Goal: Transaction & Acquisition: Register for event/course

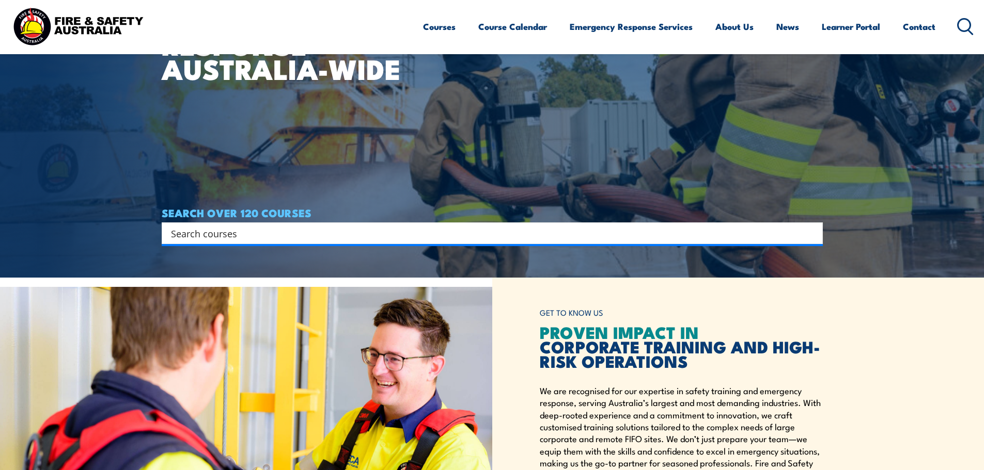
scroll to position [207, 0]
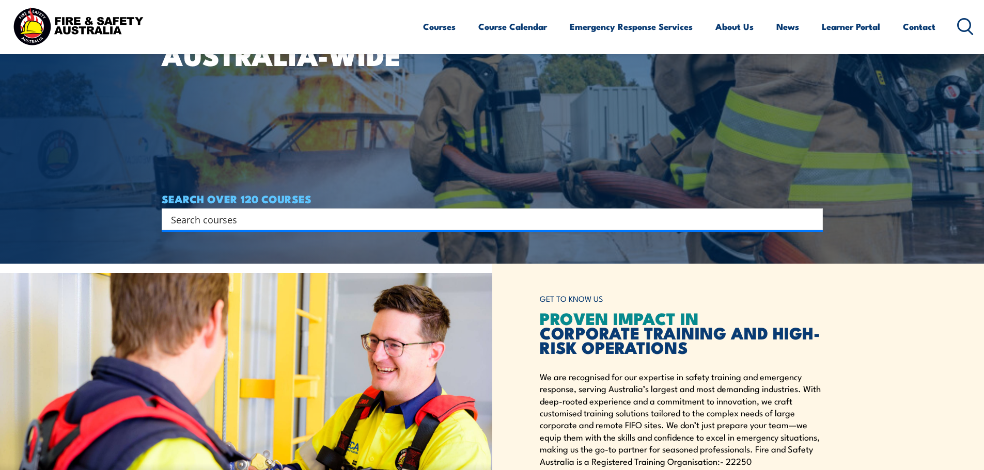
click at [183, 220] on input "Search input" at bounding box center [485, 219] width 629 height 15
type input "Inspect"
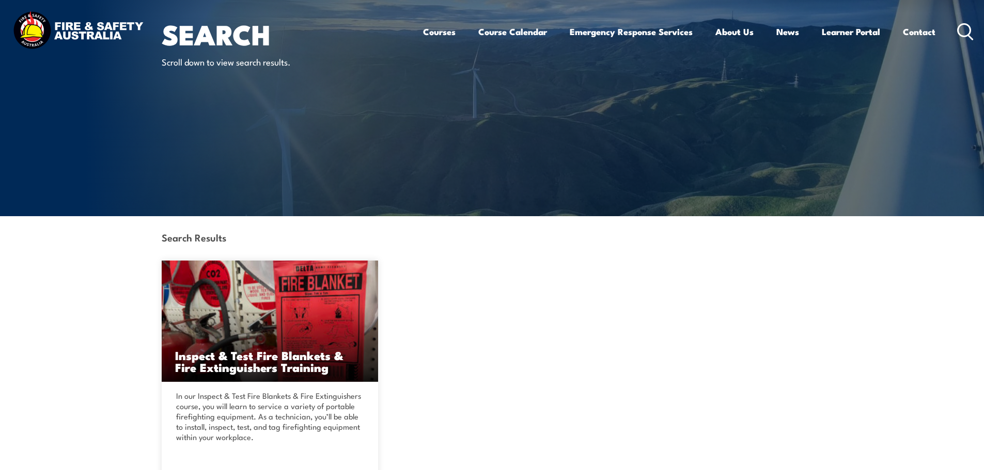
scroll to position [258, 0]
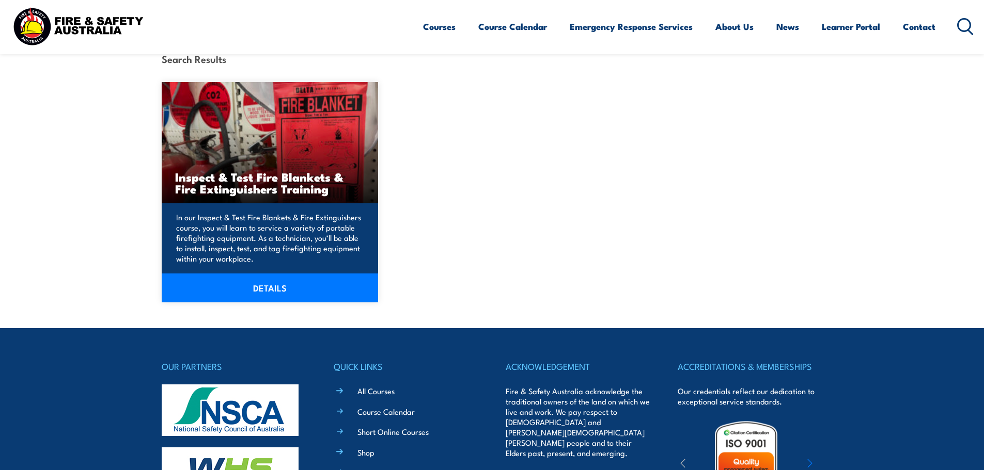
click at [271, 291] on link "DETAILS" at bounding box center [270, 288] width 217 height 29
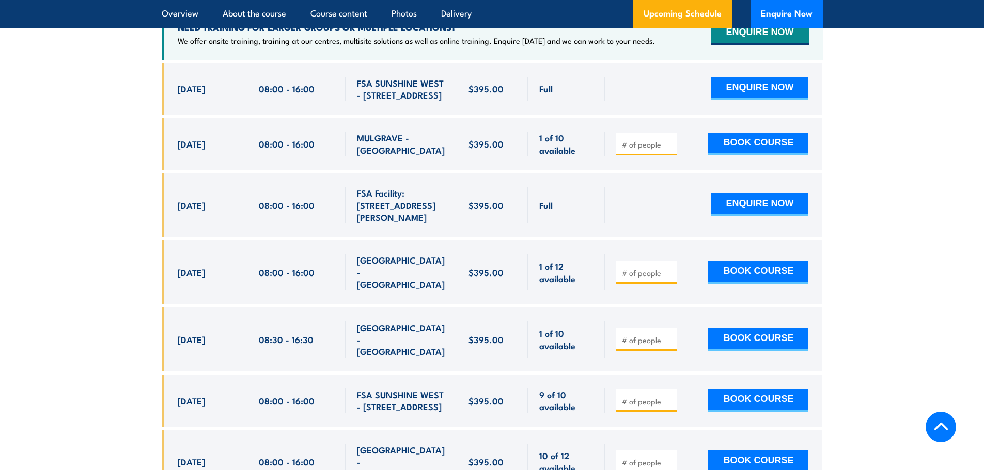
scroll to position [2013, 0]
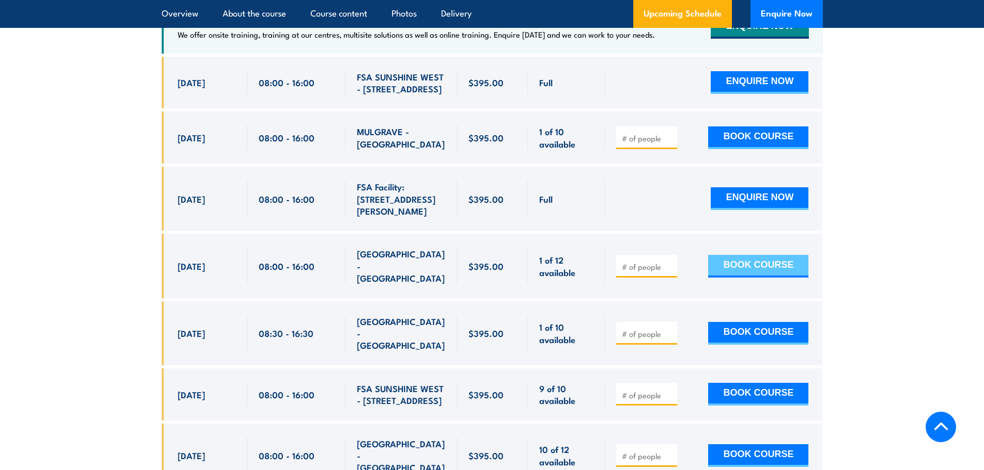
click at [754, 278] on button "BOOK COURSE" at bounding box center [758, 266] width 100 height 23
type input "1"
click at [738, 278] on button "BOOK COURSE" at bounding box center [758, 266] width 100 height 23
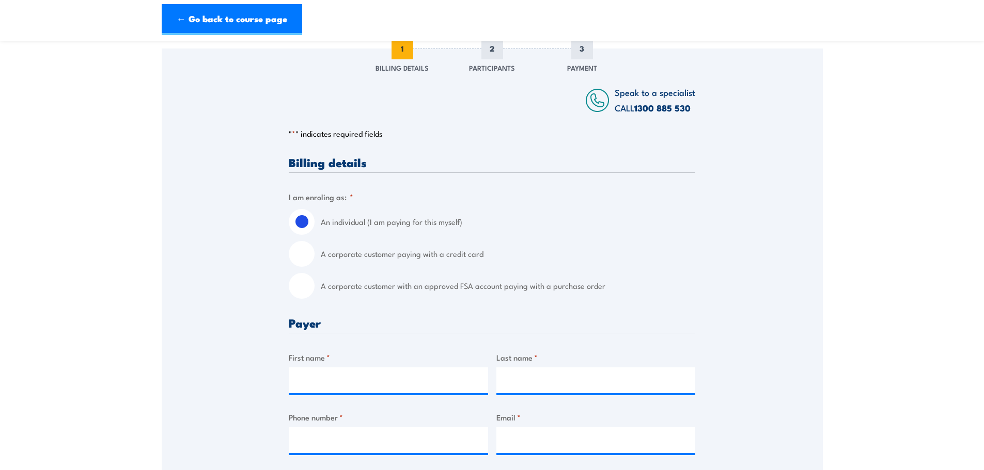
scroll to position [155, 0]
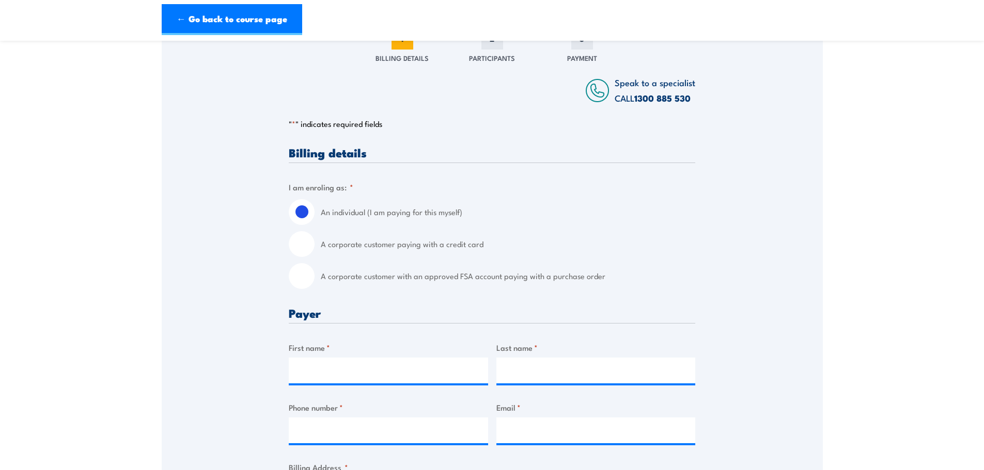
drag, startPoint x: 300, startPoint y: 243, endPoint x: 318, endPoint y: 252, distance: 19.9
click at [301, 243] on input "A corporate customer paying with a credit card" at bounding box center [302, 244] width 26 height 26
radio input "true"
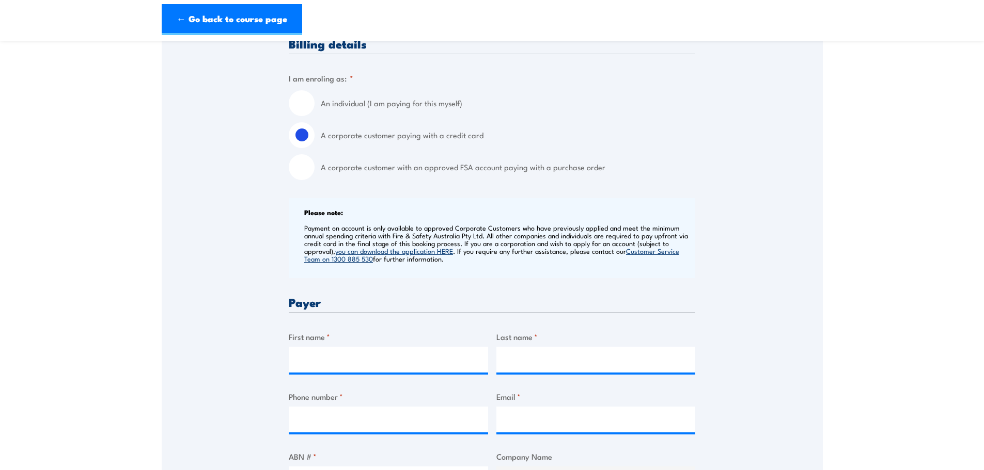
scroll to position [310, 0]
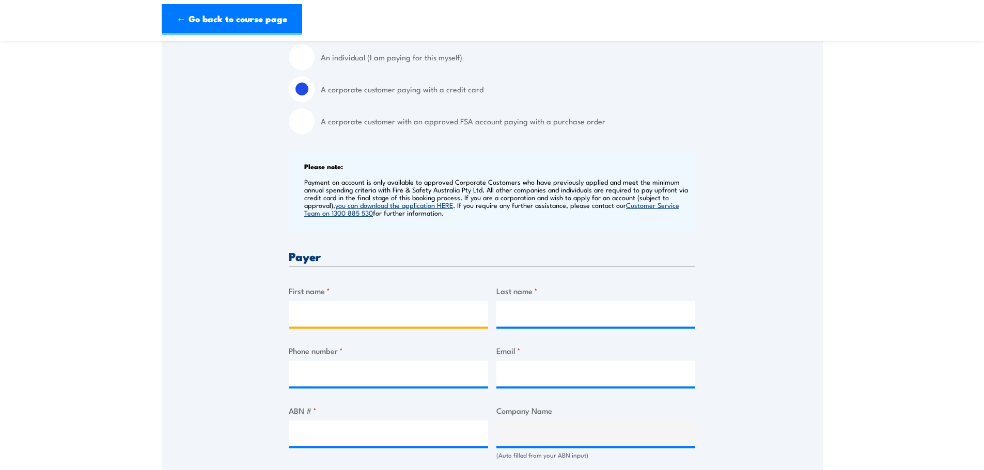
drag, startPoint x: 319, startPoint y: 317, endPoint x: 330, endPoint y: 308, distance: 13.9
click at [319, 317] on input "First name *" at bounding box center [388, 314] width 199 height 26
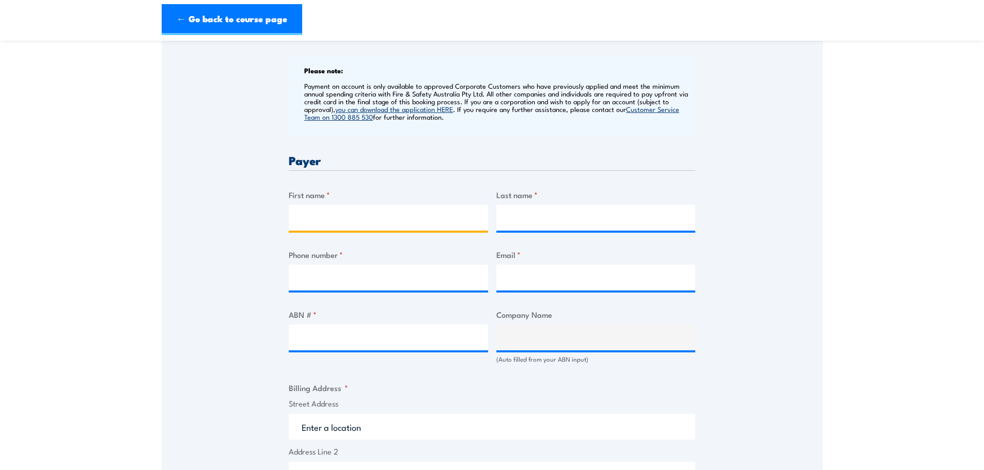
scroll to position [413, 0]
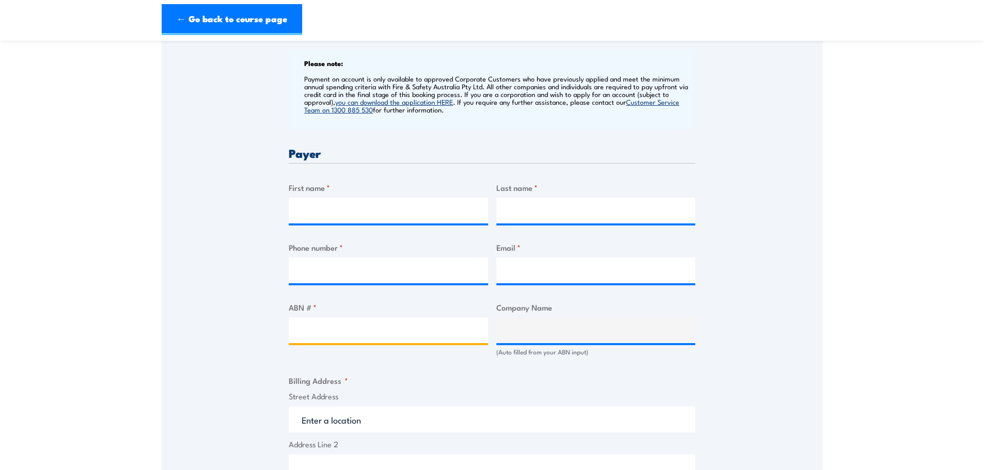
click at [322, 332] on input "ABN # *" at bounding box center [388, 331] width 199 height 26
type input "50008703802"
type input "NILSEN (WA) PTY. LTD."
type input "50008703802"
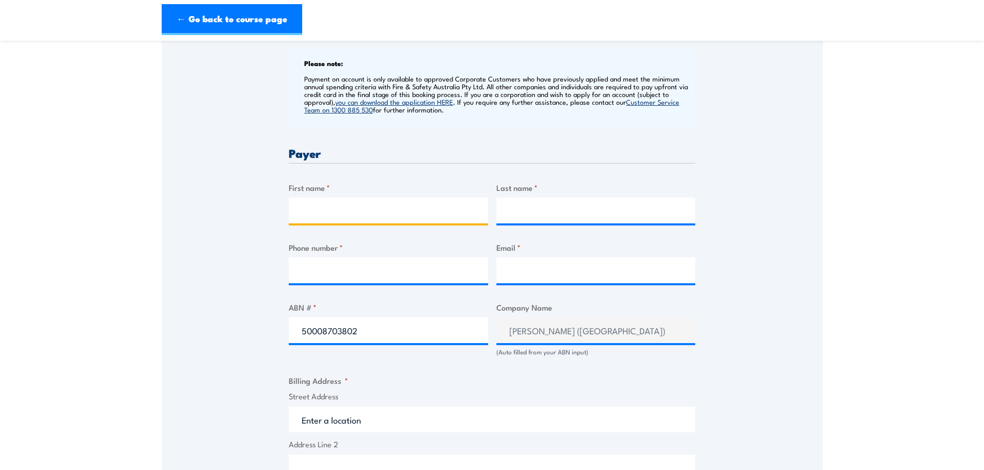
click at [324, 214] on input "First name *" at bounding box center [388, 211] width 199 height 26
type input "Lee"
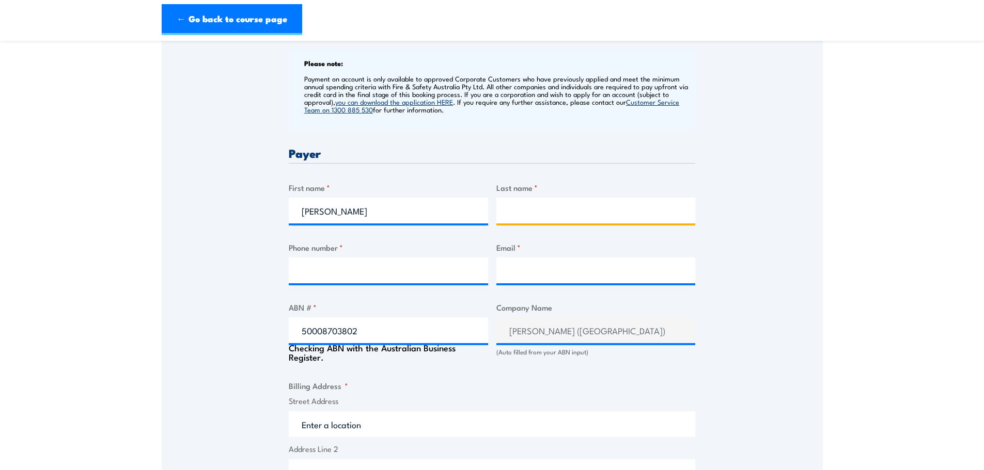
type input "Clissold"
type input "LeeClissold@Nilsen.com.au"
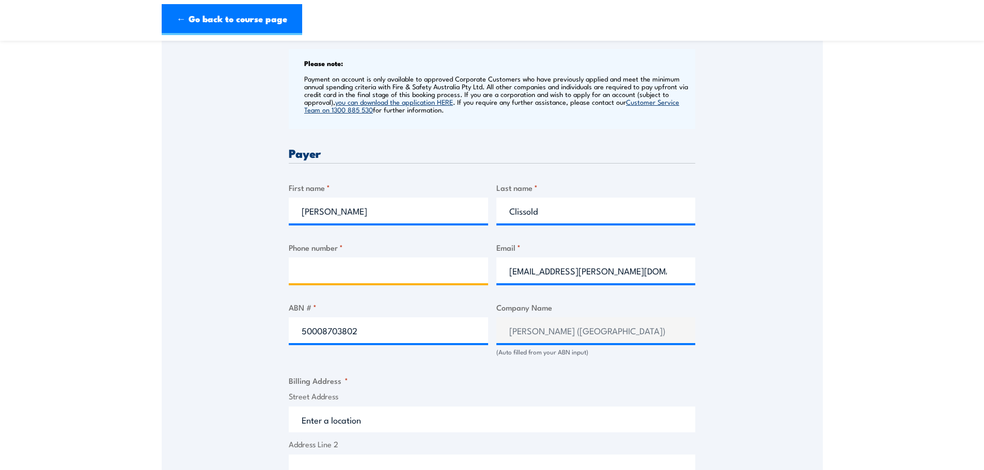
click at [323, 271] on input "Phone number *" at bounding box center [388, 271] width 199 height 26
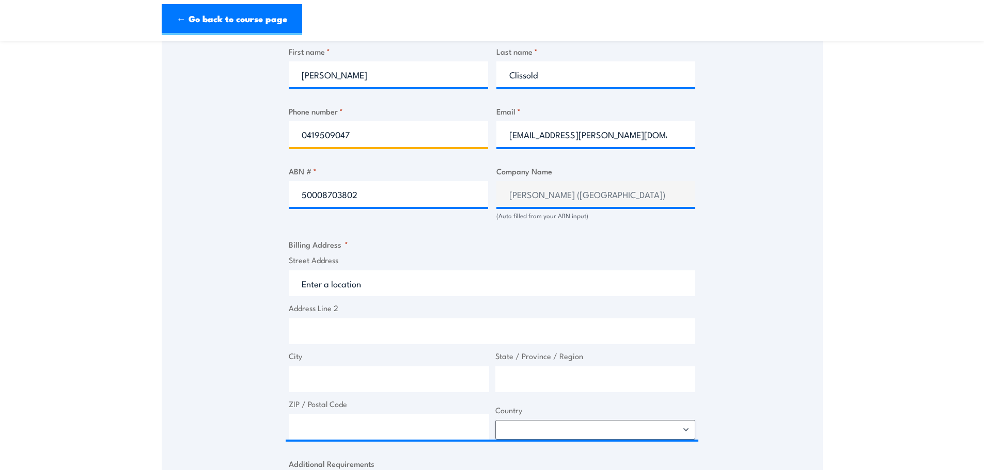
scroll to position [568, 0]
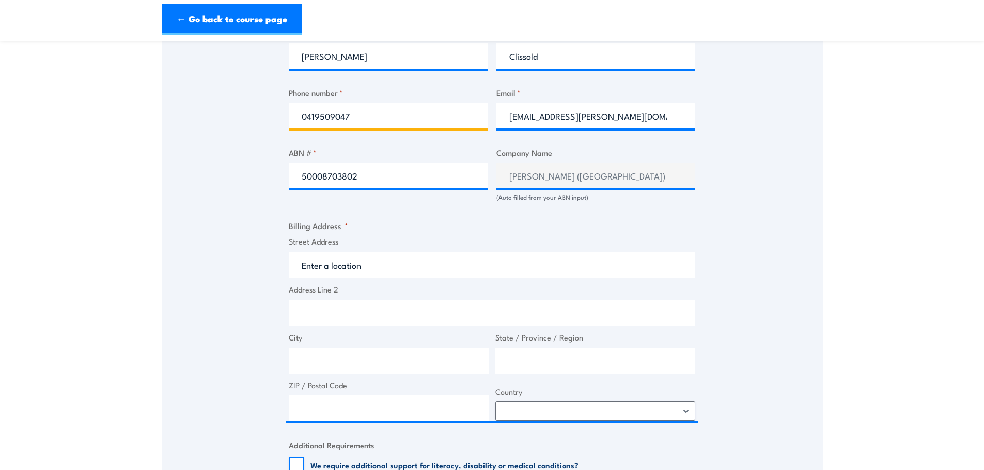
type input "0419509047"
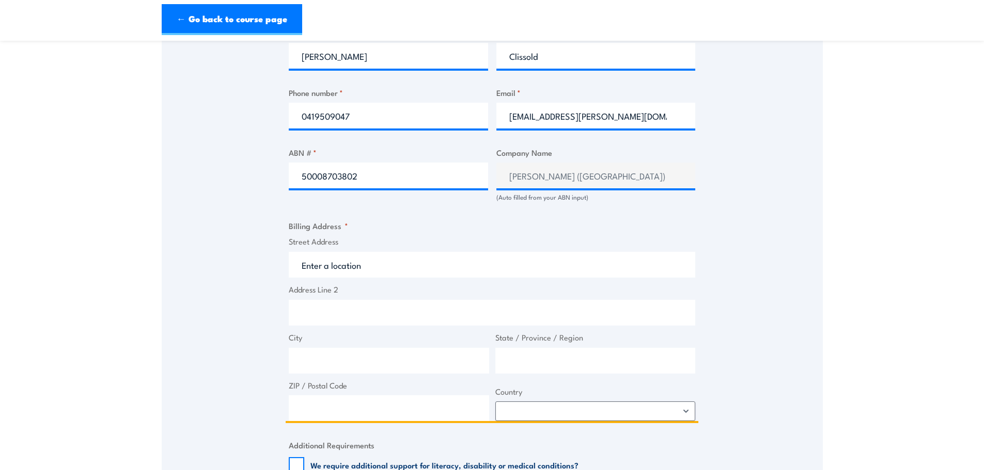
click at [362, 266] on input "Street Address" at bounding box center [492, 265] width 406 height 26
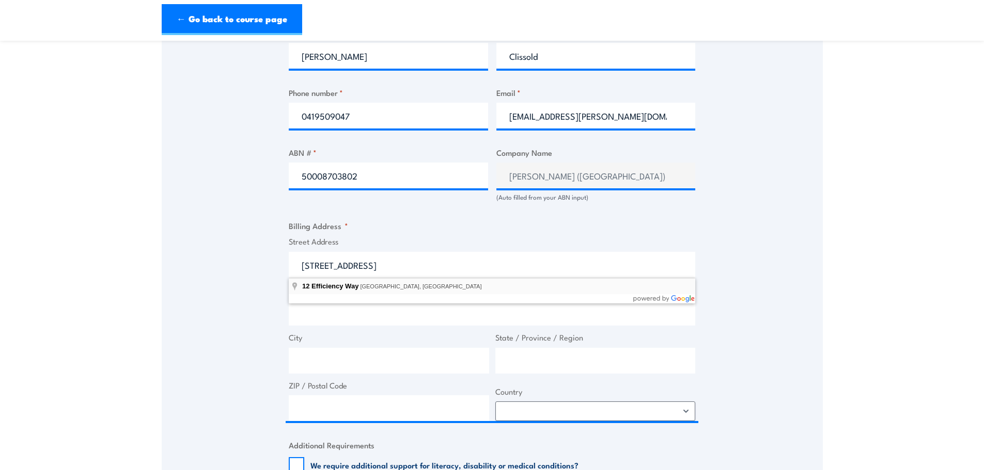
type input "12 Efficiency Way, Bibra Lake WA, Australia"
type input "12 Efficiency Way"
type input "Bibra Lake"
type input "[GEOGRAPHIC_DATA]"
type input "6163"
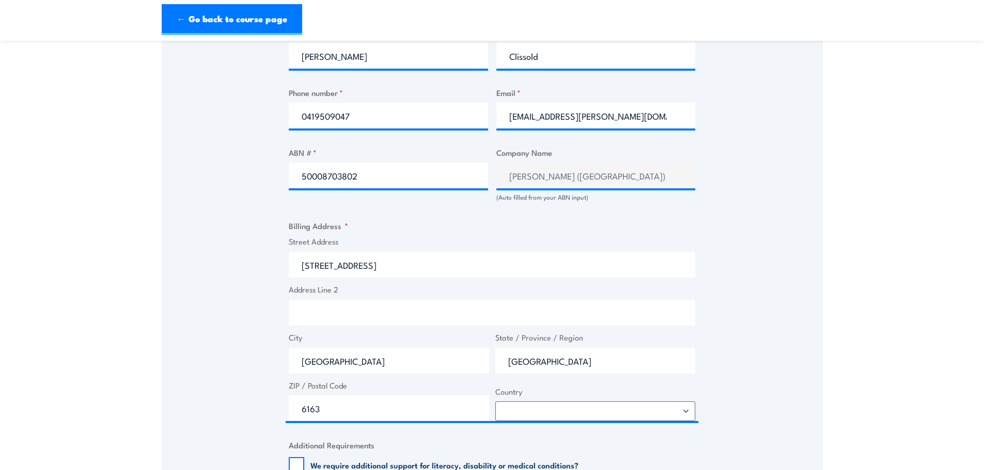
select select "Australia"
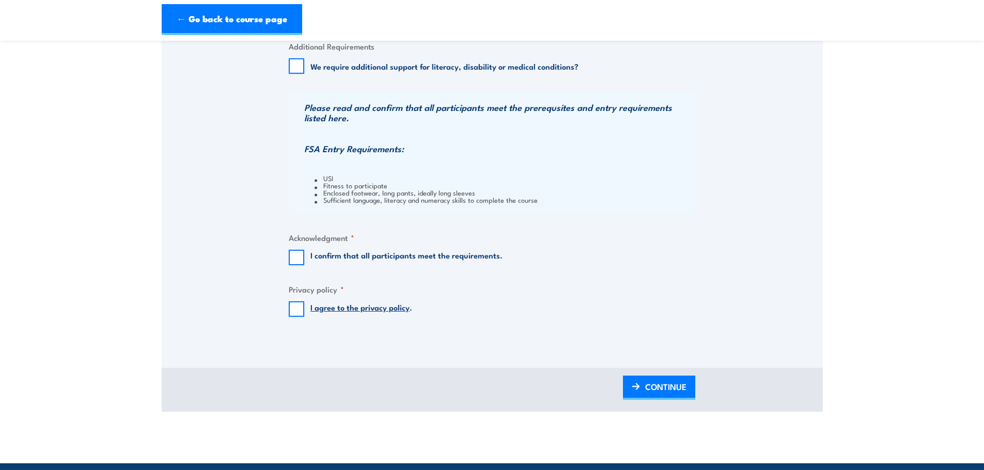
scroll to position [981, 0]
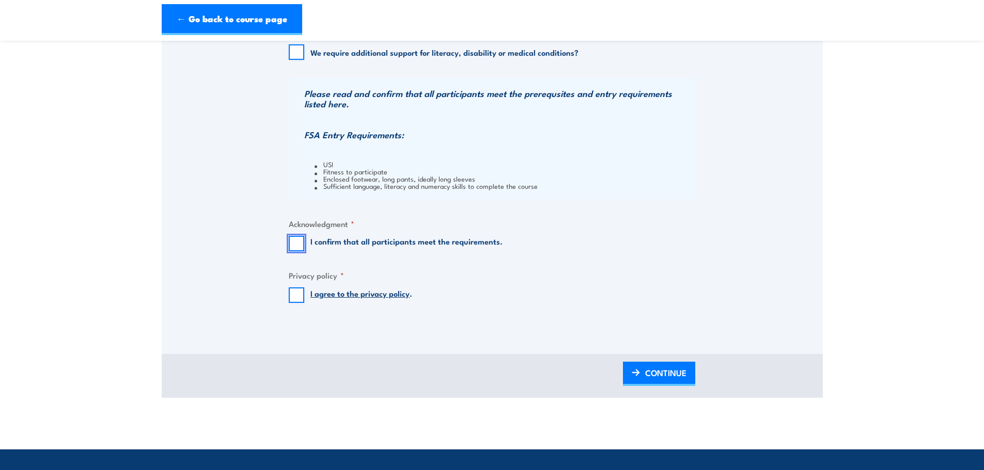
click at [300, 243] on input "I confirm that all participants meet the requirements." at bounding box center [296, 243] width 15 height 15
checkbox input "true"
click at [295, 293] on input "I agree to the privacy policy ." at bounding box center [296, 295] width 15 height 15
checkbox input "true"
click at [645, 368] on span "CONTINUE" at bounding box center [665, 372] width 41 height 27
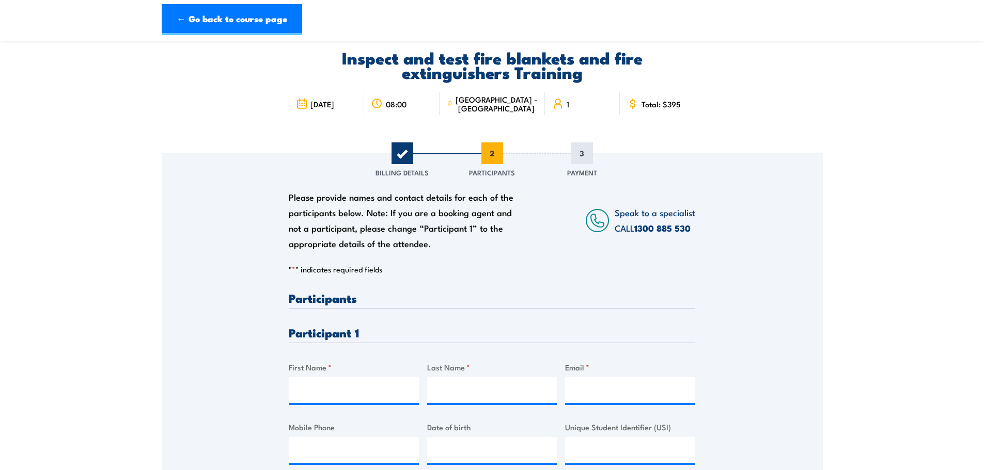
scroll to position [103, 0]
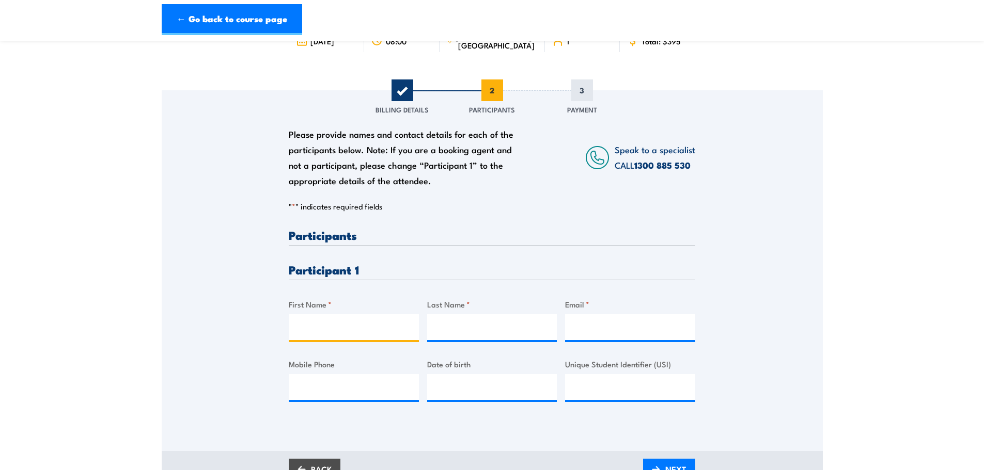
drag, startPoint x: 311, startPoint y: 328, endPoint x: 331, endPoint y: 327, distance: 20.2
click at [311, 328] on input "First Name *" at bounding box center [354, 327] width 130 height 26
type input "Ben"
click at [440, 325] on input "Last Name *" at bounding box center [492, 327] width 130 height 26
click at [447, 327] on input "ALdrige" at bounding box center [492, 327] width 130 height 26
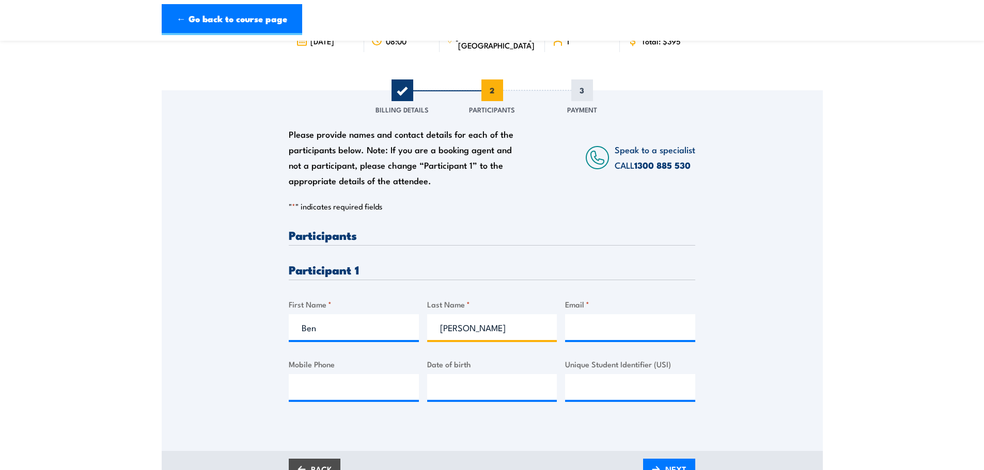
click at [457, 328] on input "Aldrige" at bounding box center [492, 327] width 130 height 26
type input "Aldridge"
click at [593, 324] on input "Email *" at bounding box center [630, 327] width 130 height 26
paste input "benaldridge@nilsen.com.au"
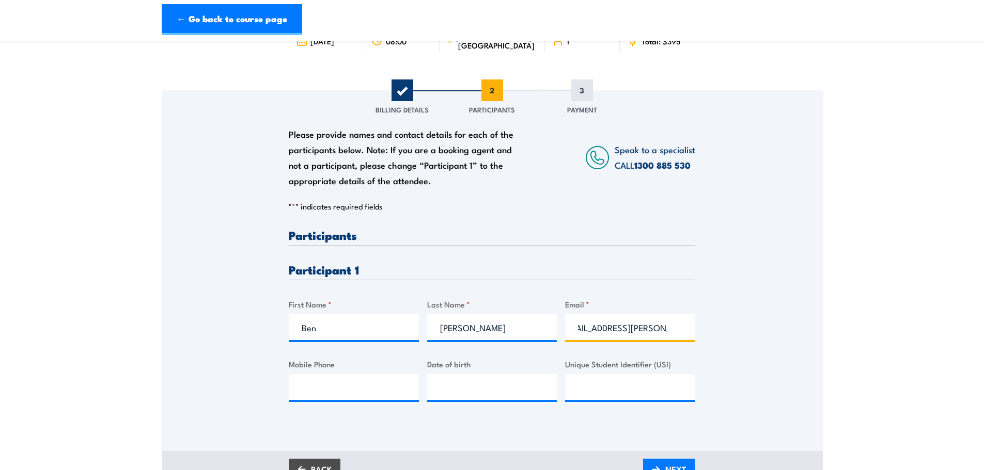
click at [594, 328] on input "benaldridge@nilsen.com.au" at bounding box center [630, 327] width 130 height 26
type input "benaldridge@nilsen.com.au"
click at [334, 387] on input "Mobile Phone" at bounding box center [354, 387] width 130 height 26
type input "0419939182"
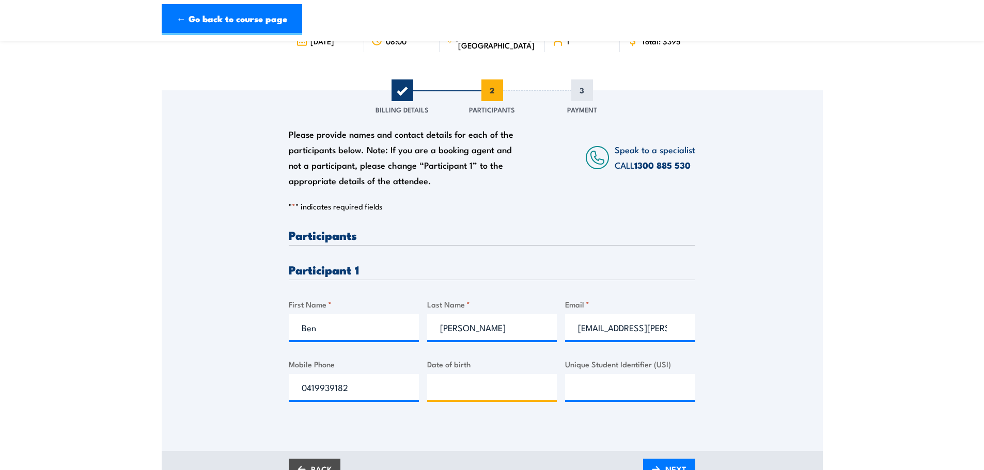
type input "__/__/____"
click at [441, 388] on input "__/__/____" at bounding box center [492, 387] width 130 height 26
click at [584, 386] on input "Unique Student Identifier (USI)" at bounding box center [630, 387] width 130 height 26
paste input "XSPW7JKEPL"
type input "XSPW7JKEPL"
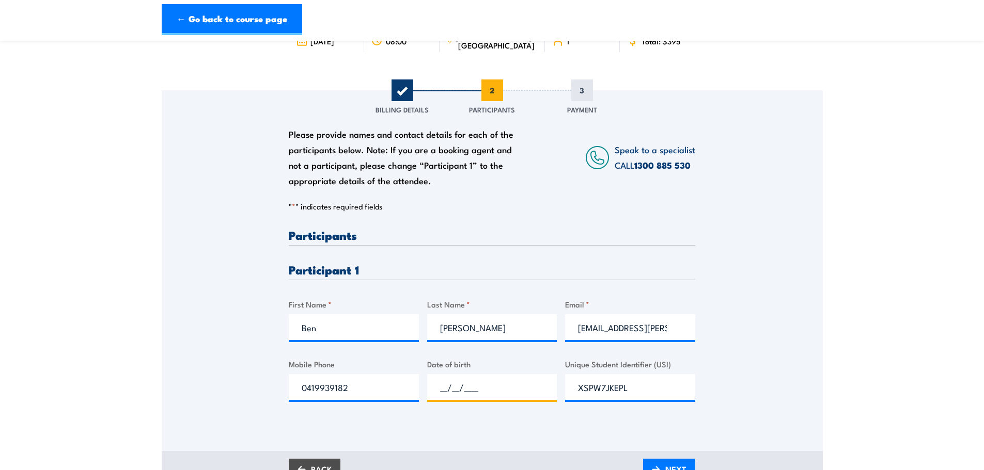
click at [448, 390] on input "__/__/____" at bounding box center [492, 387] width 130 height 26
type input "20/07/1981"
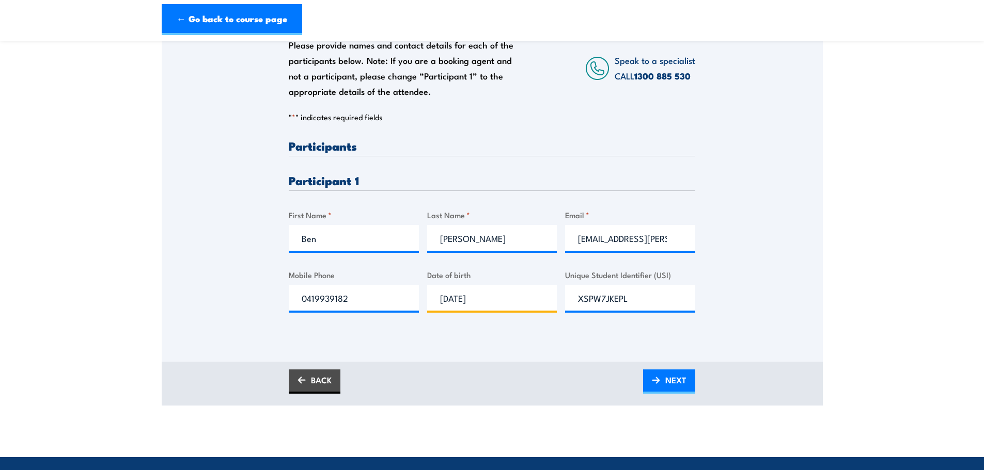
scroll to position [207, 0]
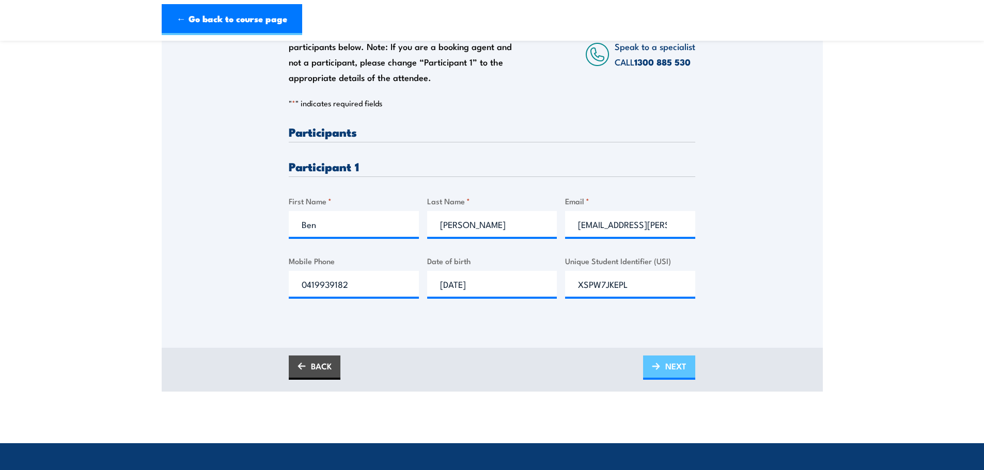
click at [679, 372] on span "NEXT" at bounding box center [675, 366] width 21 height 27
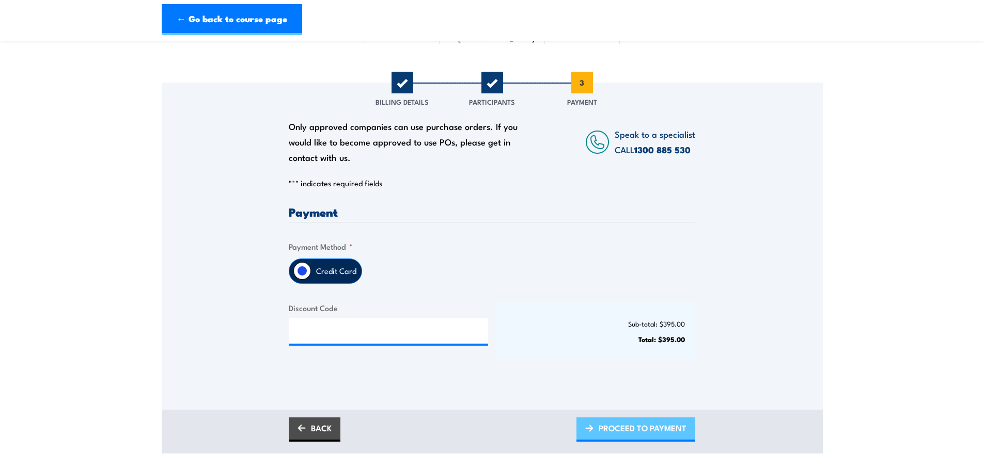
scroll to position [155, 0]
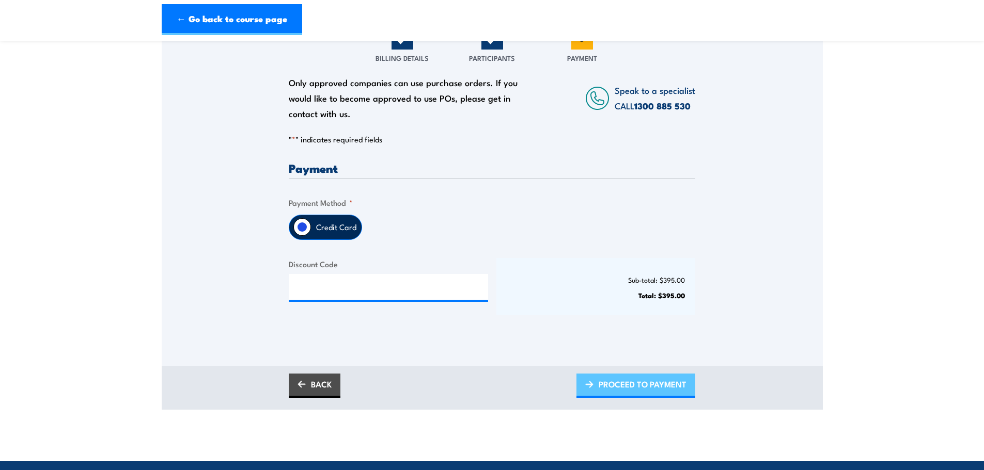
click at [653, 386] on span "PROCEED TO PAYMENT" at bounding box center [642, 384] width 88 height 27
